Goal: Entertainment & Leisure: Consume media (video, audio)

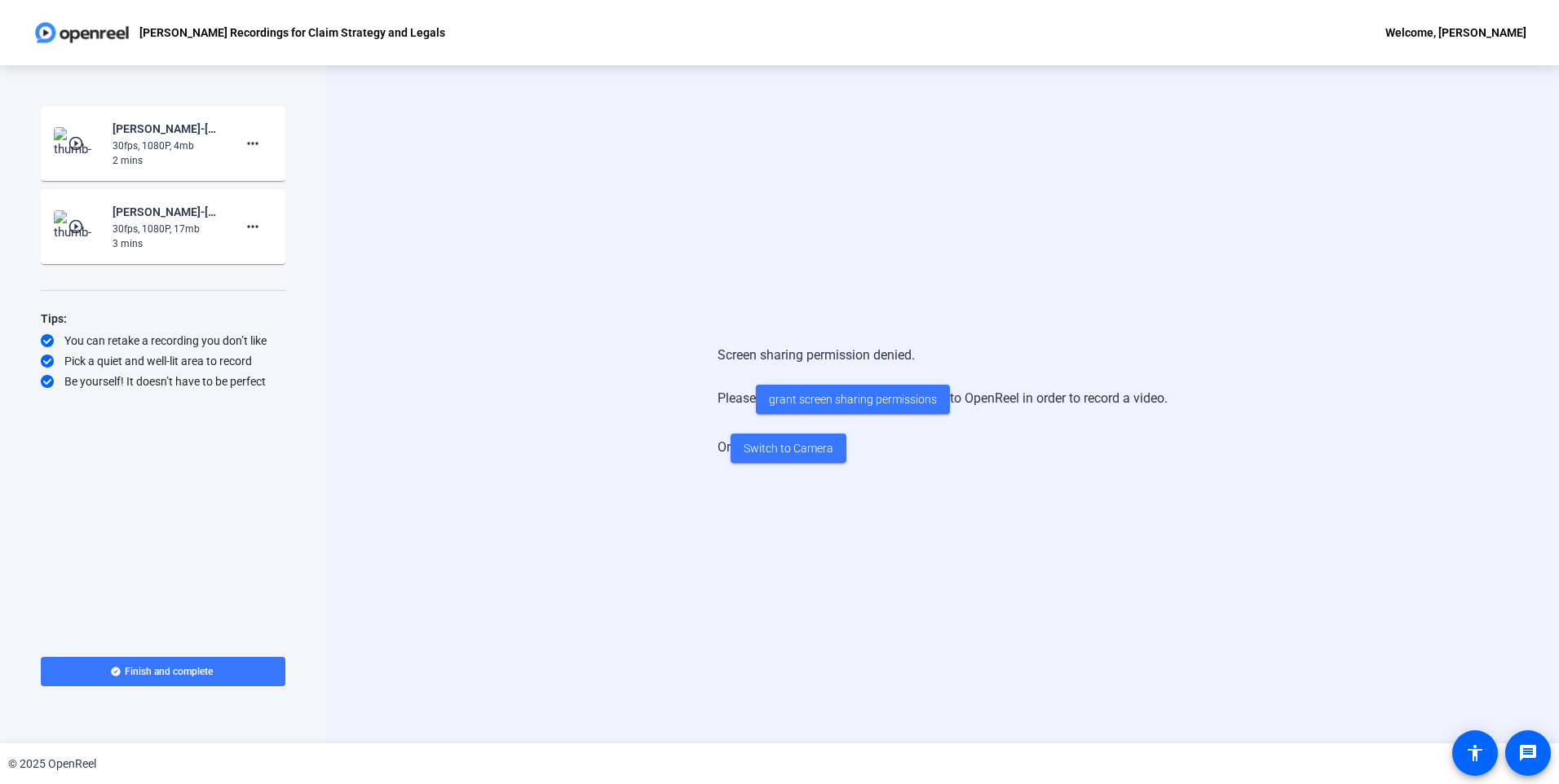
click at [78, 224] on mat-icon "play_circle_outline" at bounding box center [77, 226] width 20 height 16
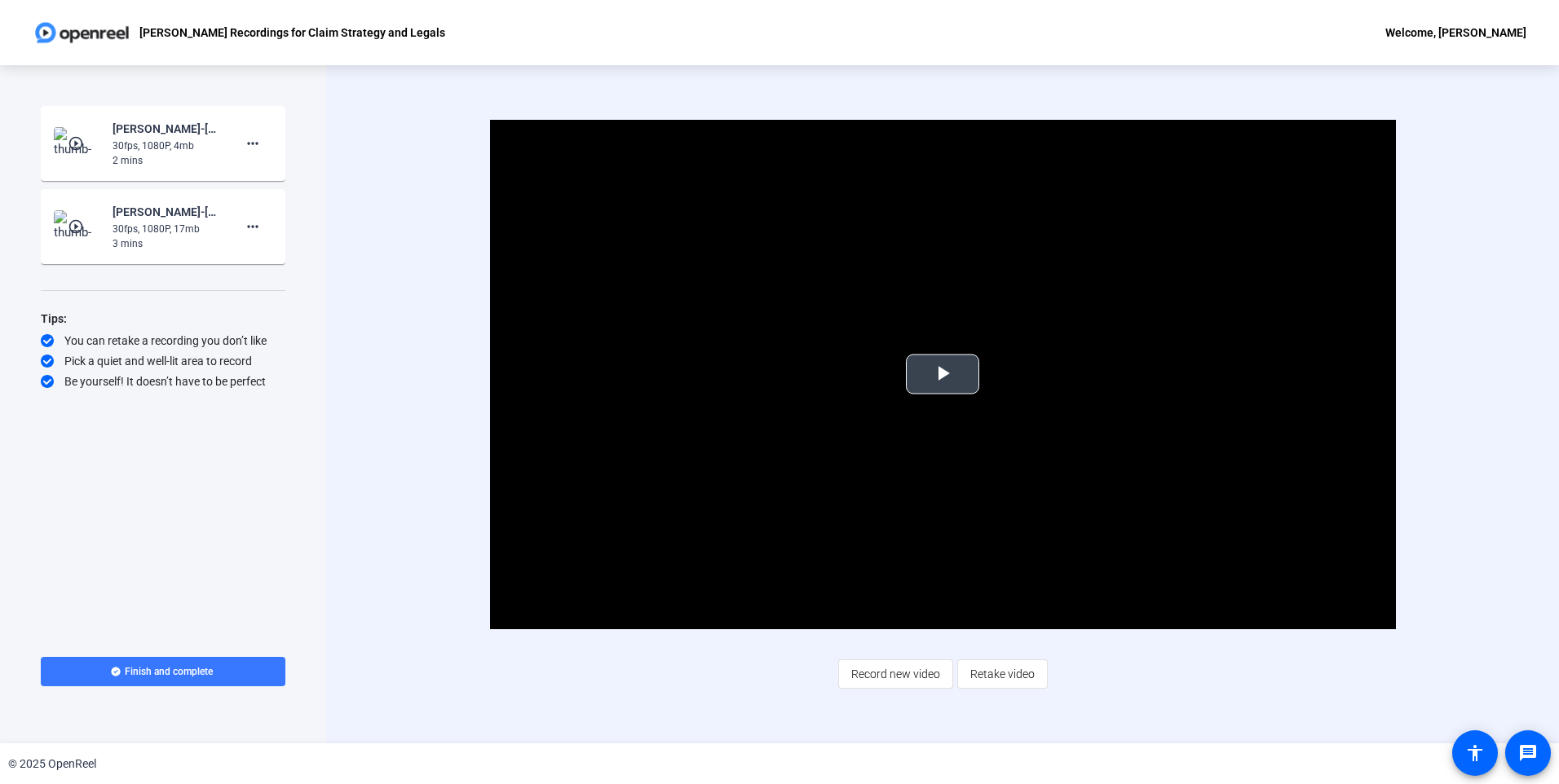
click at [943, 374] on span "Video Player" at bounding box center [943, 374] width 0 height 0
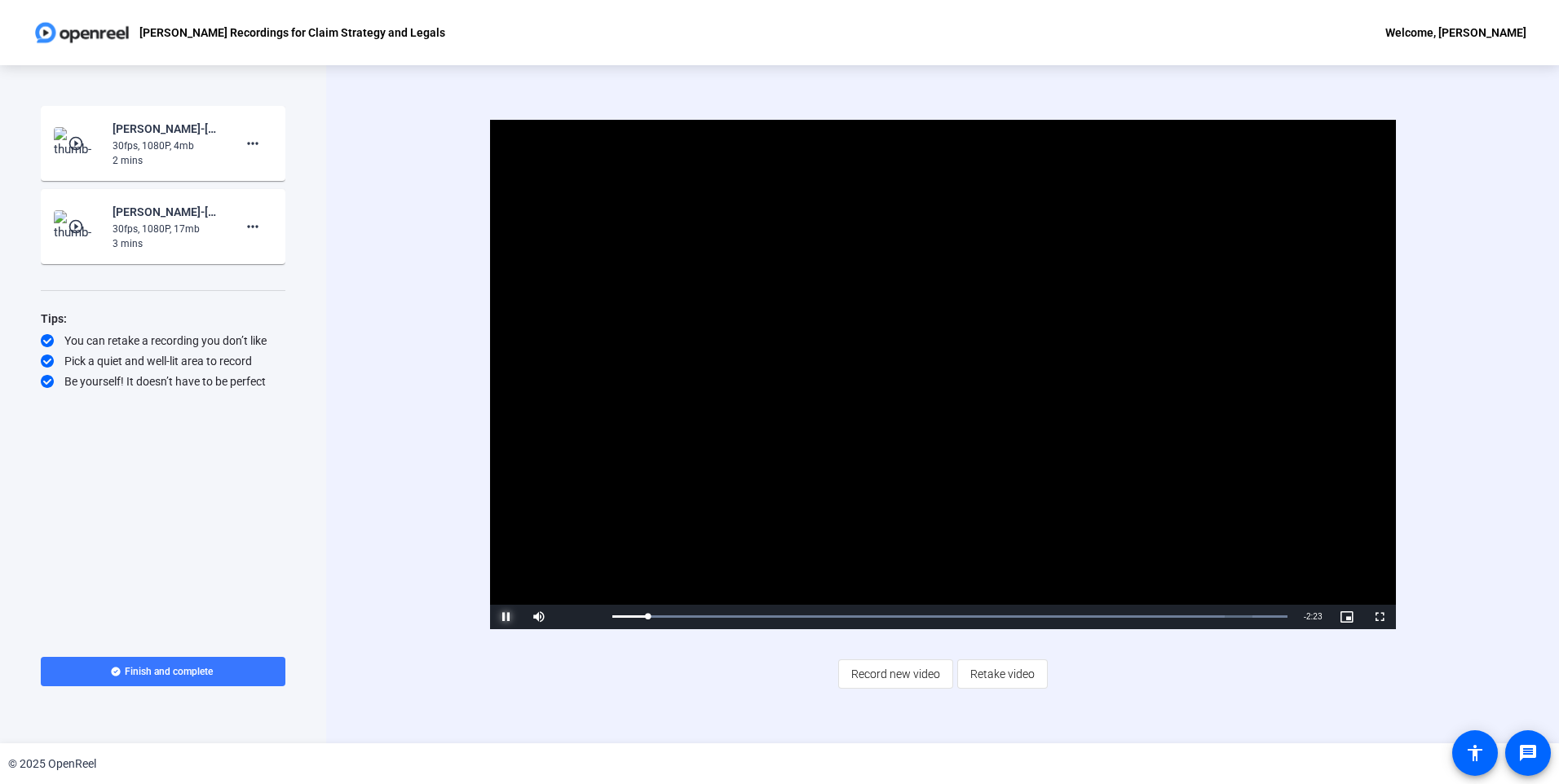
click at [511, 617] on span "Video Player" at bounding box center [506, 617] width 33 height 0
click at [505, 617] on span "Video Player" at bounding box center [506, 617] width 33 height 0
click at [506, 617] on span "Video Player" at bounding box center [506, 617] width 33 height 0
drag, startPoint x: 681, startPoint y: 616, endPoint x: 656, endPoint y: 618, distance: 25.1
click at [656, 618] on div "0:09" at bounding box center [635, 616] width 45 height 4
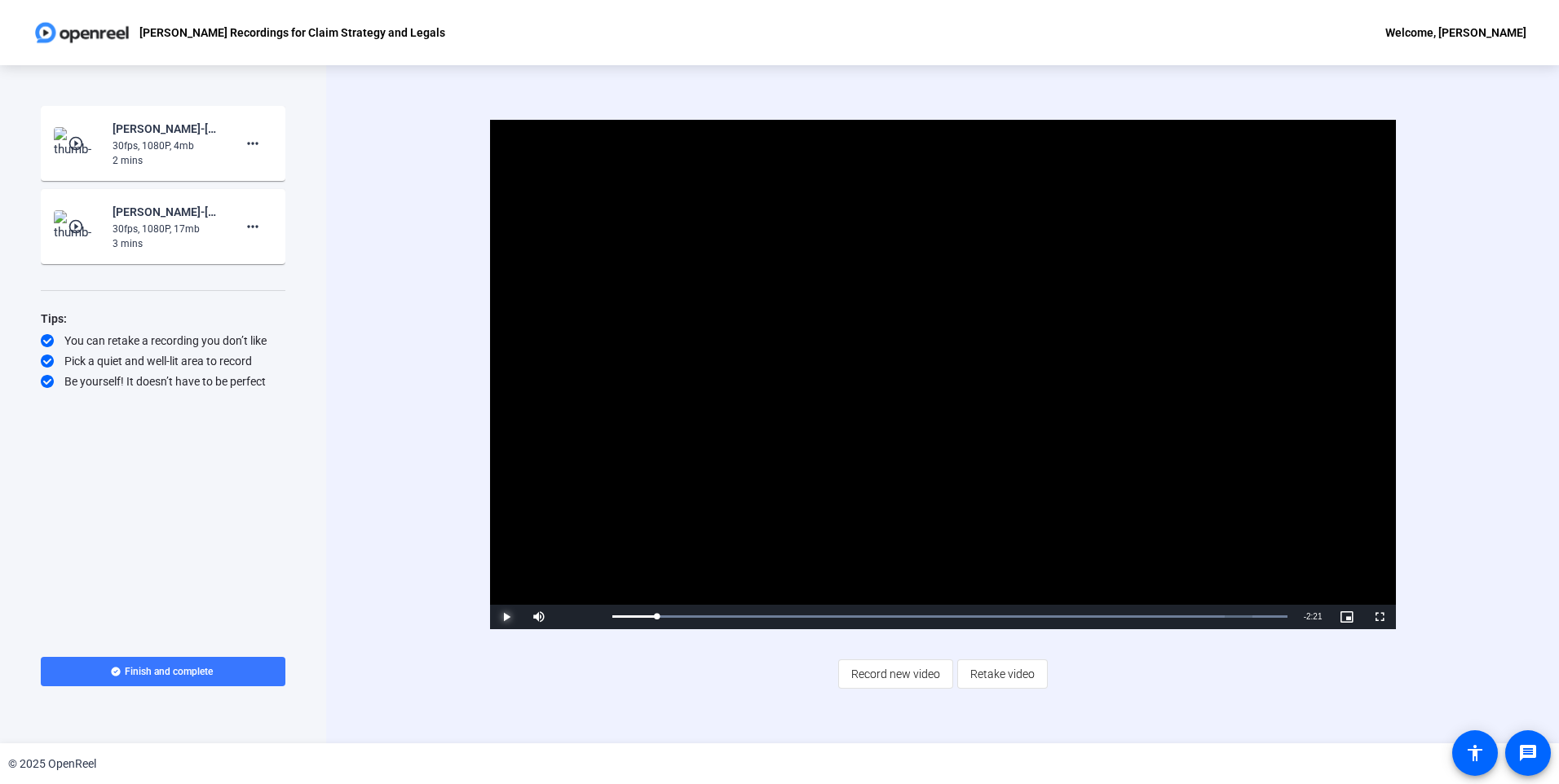
click at [501, 617] on span "Video Player" at bounding box center [506, 617] width 33 height 0
click at [1381, 617] on span "Video Player" at bounding box center [1379, 617] width 33 height 0
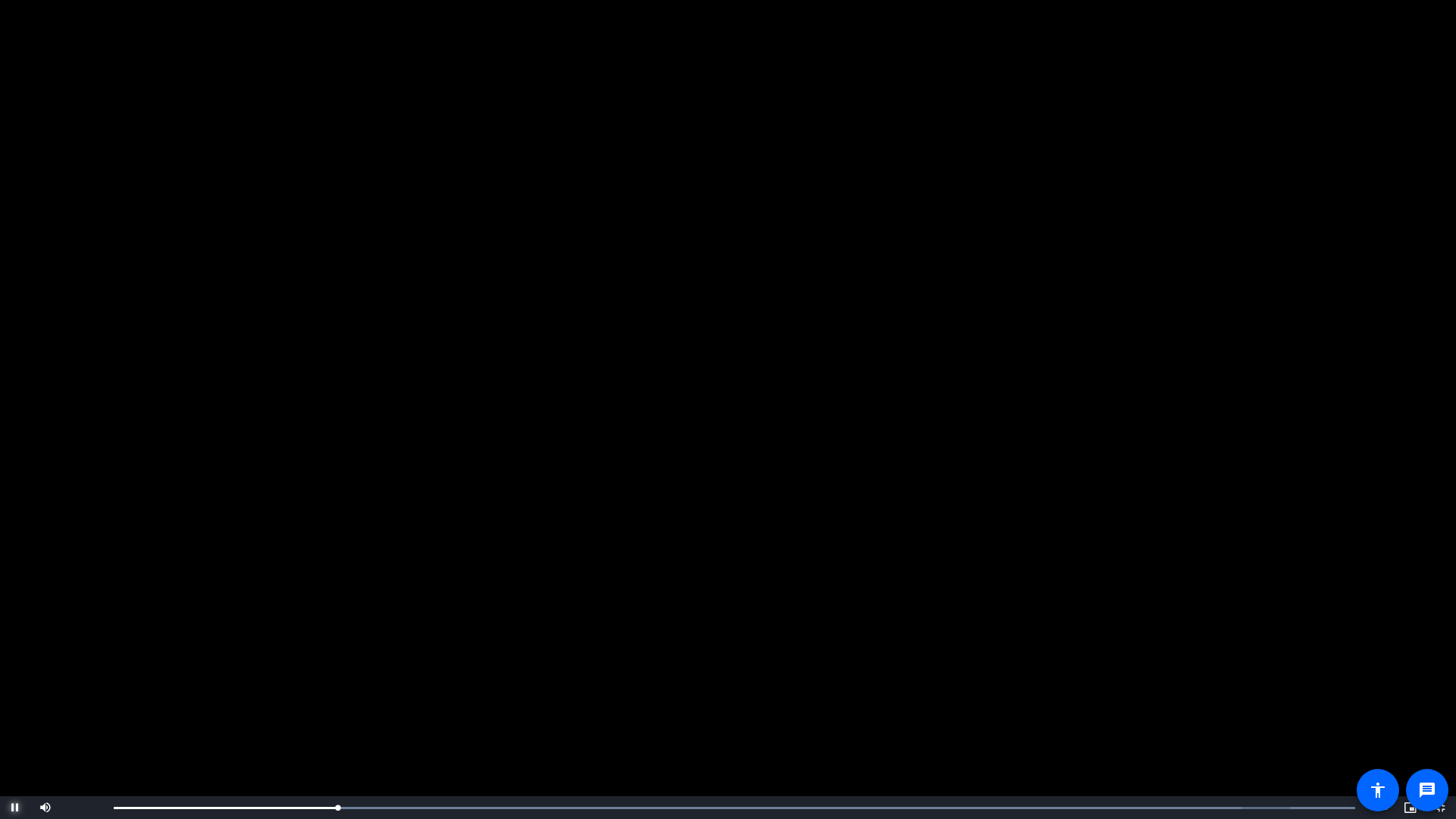
click at [14, 729] on span "Video Player" at bounding box center [15, 808] width 31 height 0
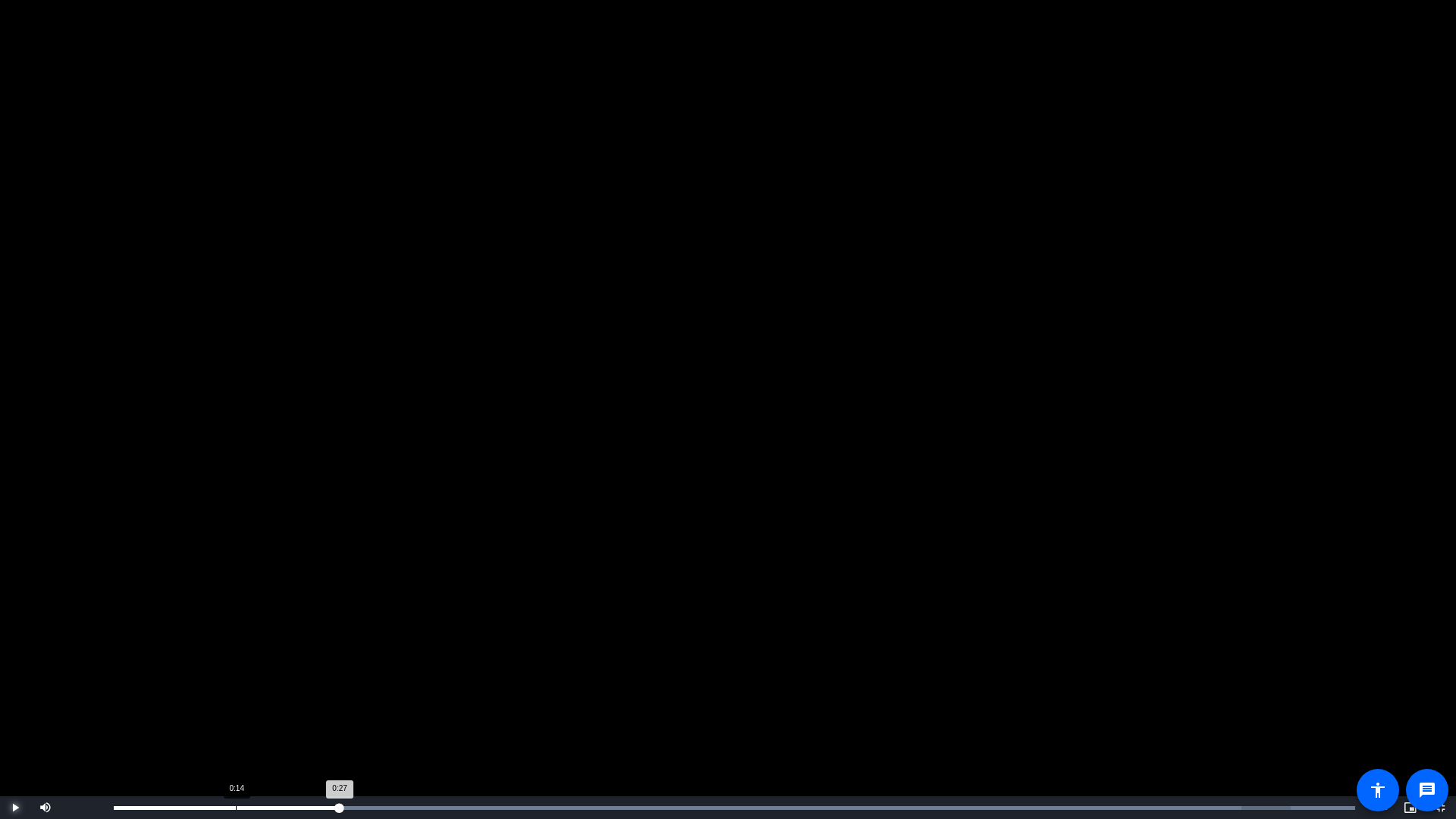
click at [236, 729] on div "Loaded : 100.00% 0:14 0:27" at bounding box center [734, 808] width 1256 height 23
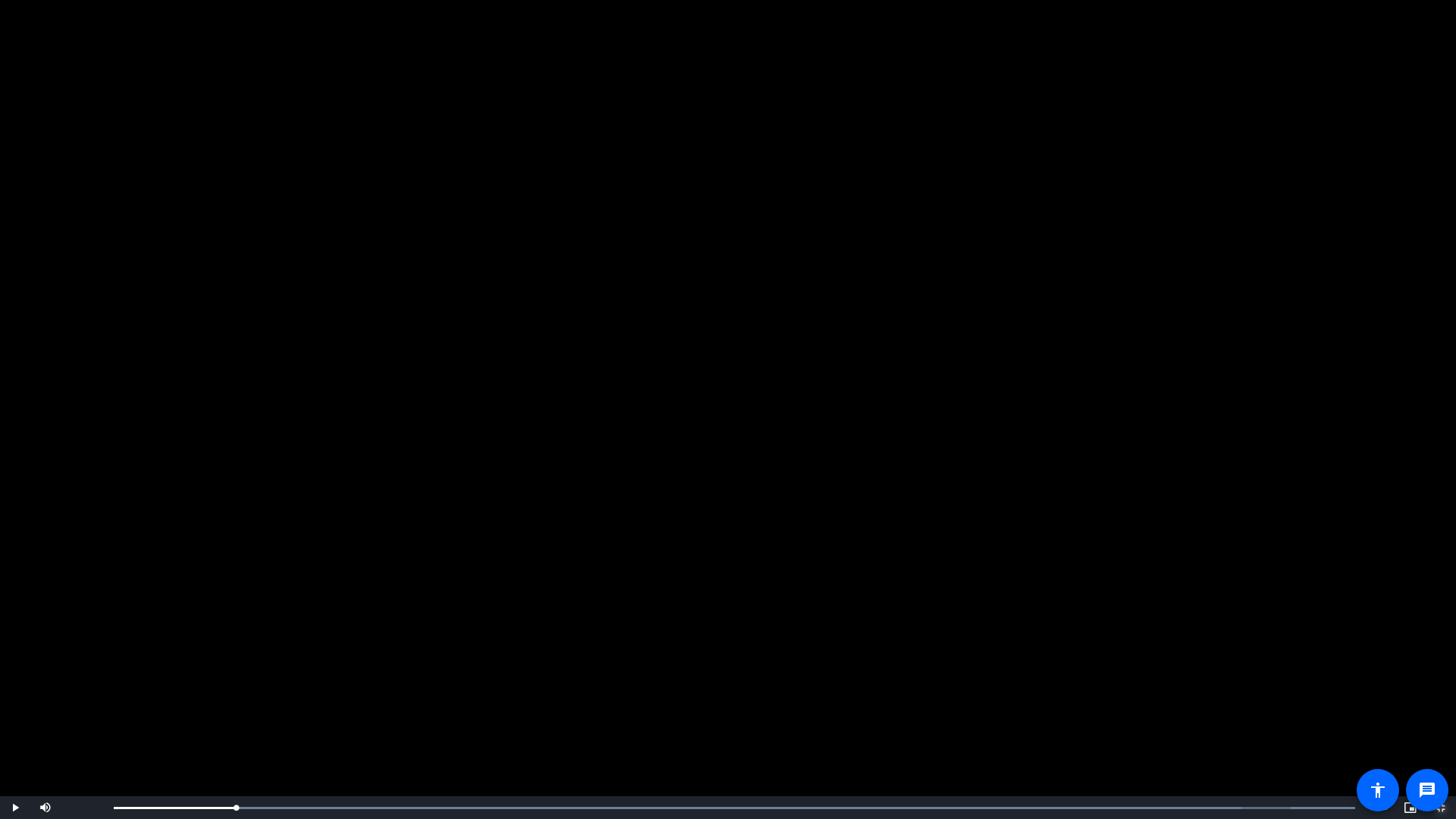
click at [1438, 729] on span "Video Player" at bounding box center [1440, 808] width 31 height 0
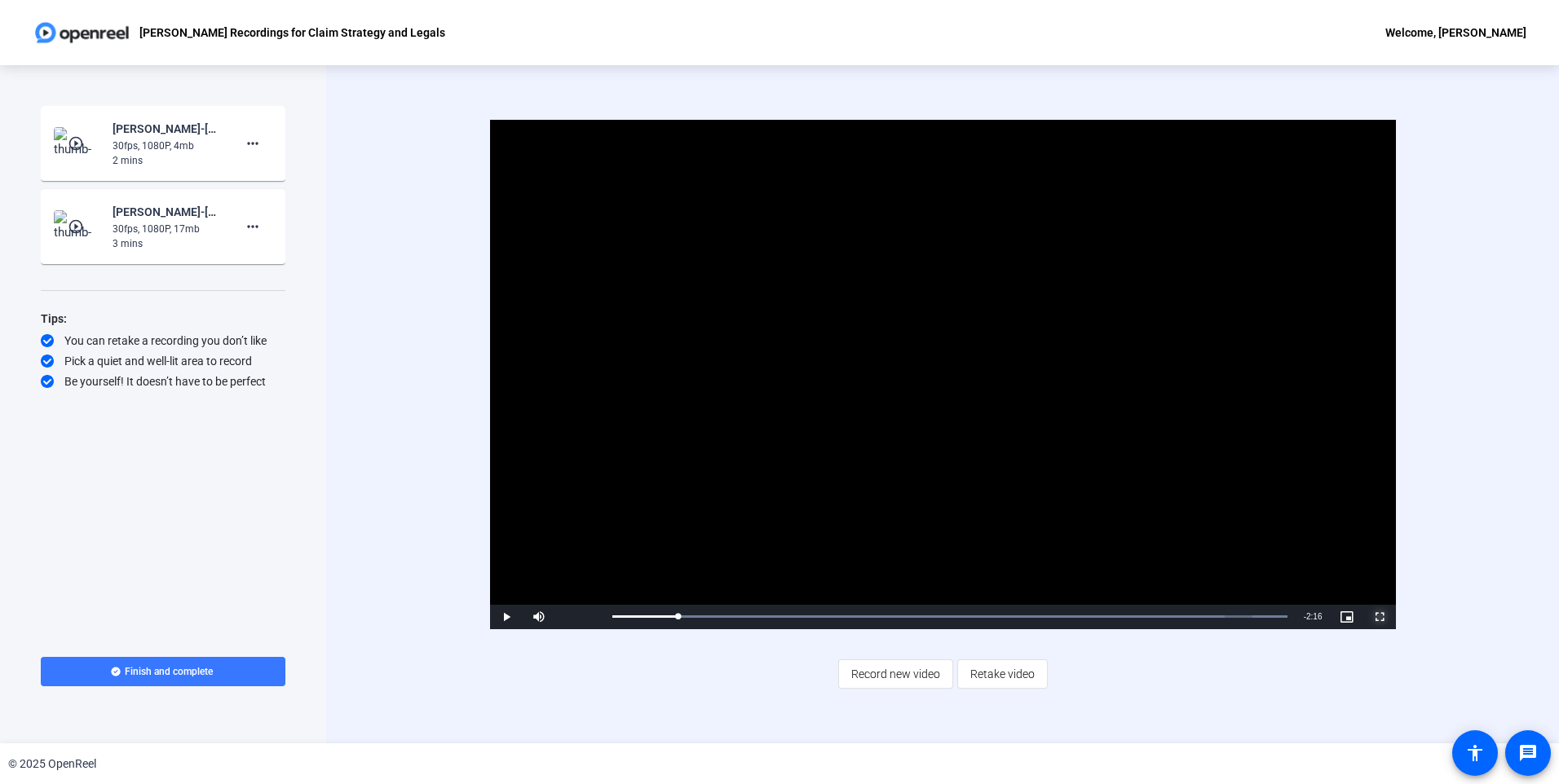
click at [1384, 617] on span "Video Player" at bounding box center [1379, 617] width 33 height 0
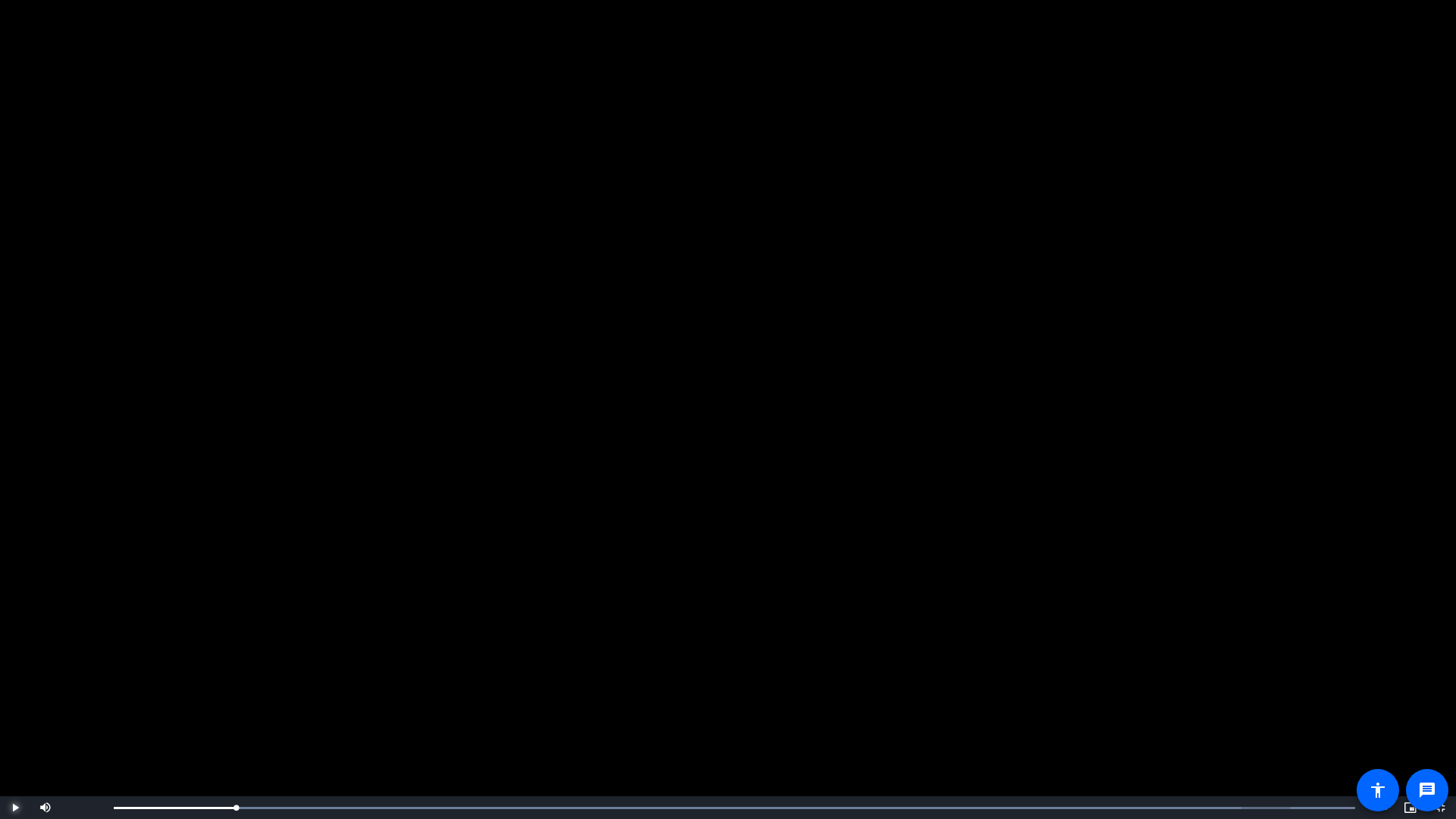
click at [15, 729] on span "Video Player" at bounding box center [15, 808] width 31 height 0
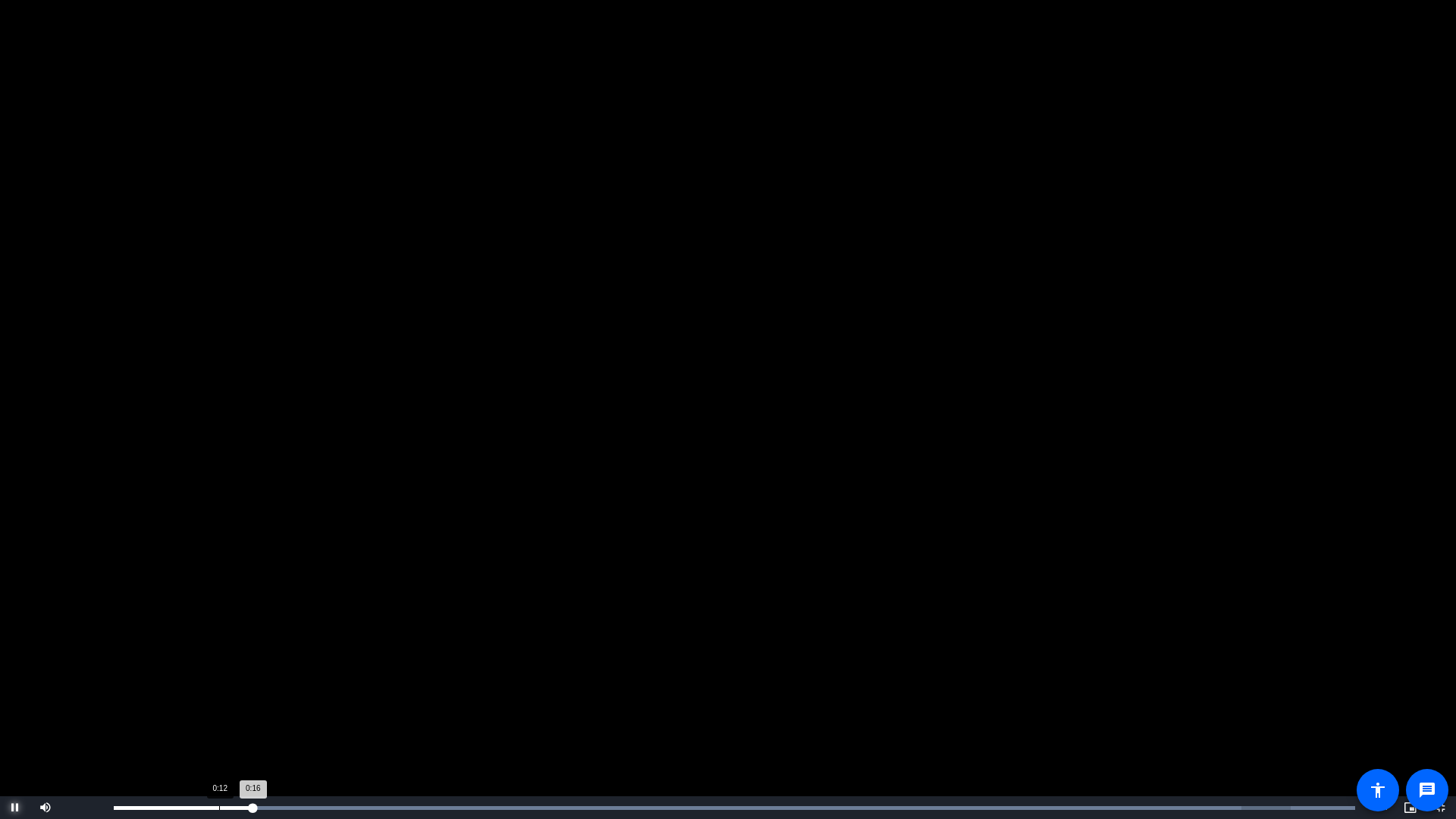
click at [219, 729] on div "Loaded : 100.00% 0:12 0:16" at bounding box center [734, 808] width 1256 height 23
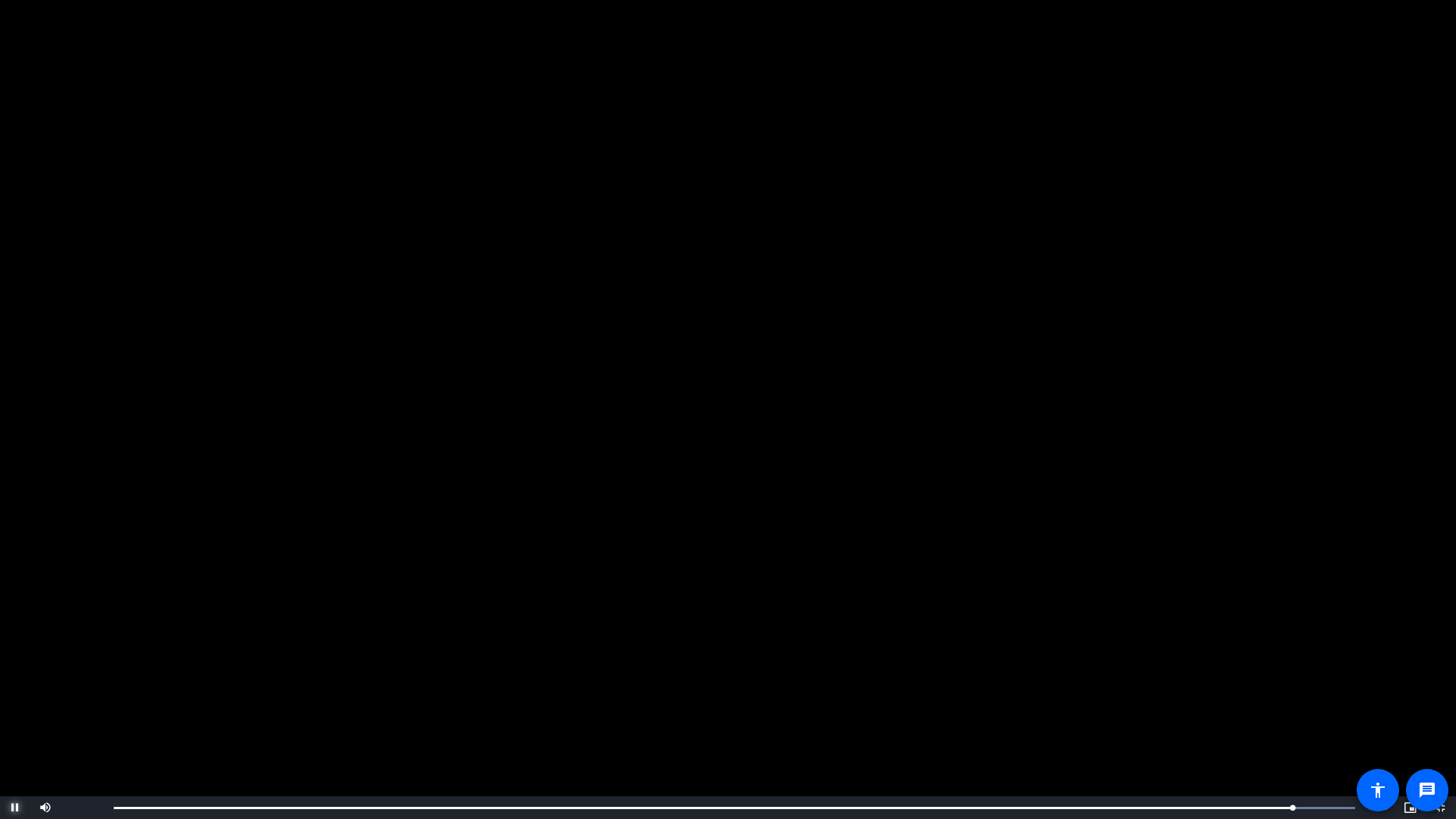
click at [18, 729] on span "Video Player" at bounding box center [15, 808] width 31 height 0
